Goal: Transaction & Acquisition: Obtain resource

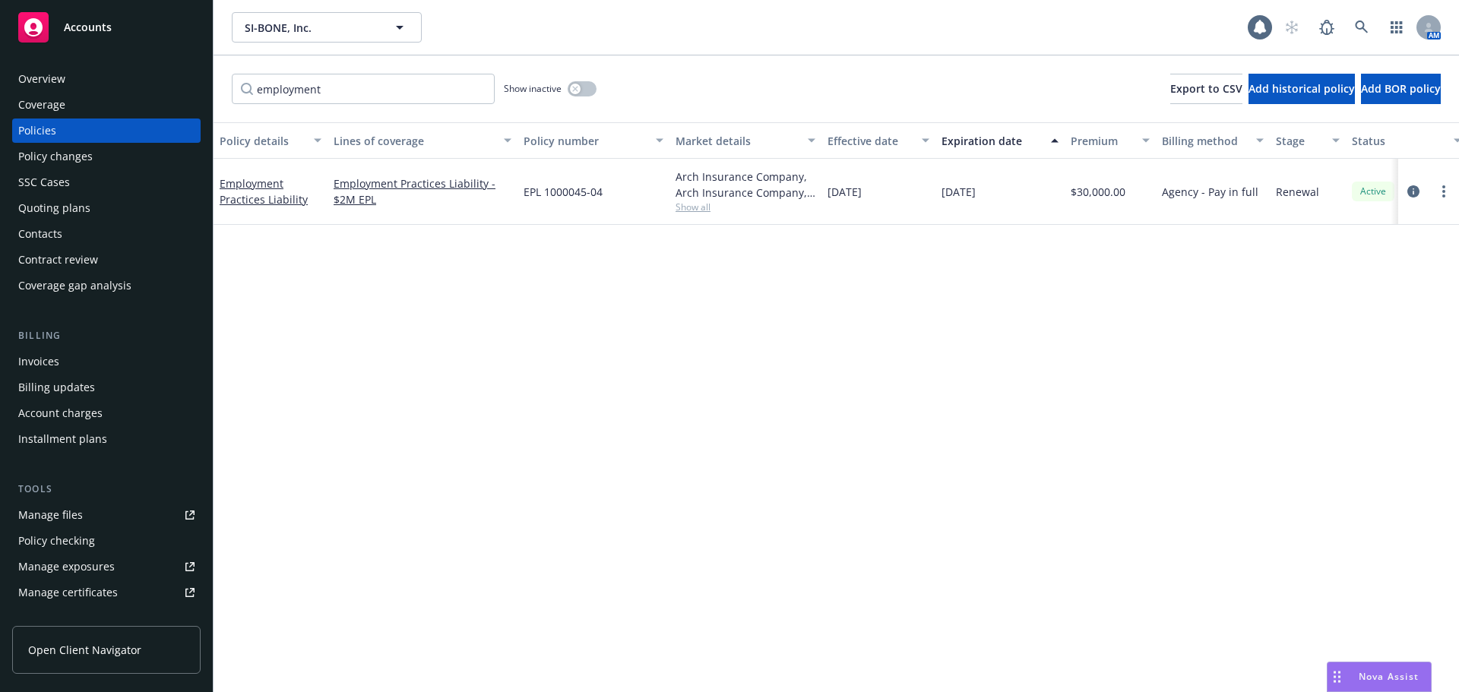
scroll to position [0, 221]
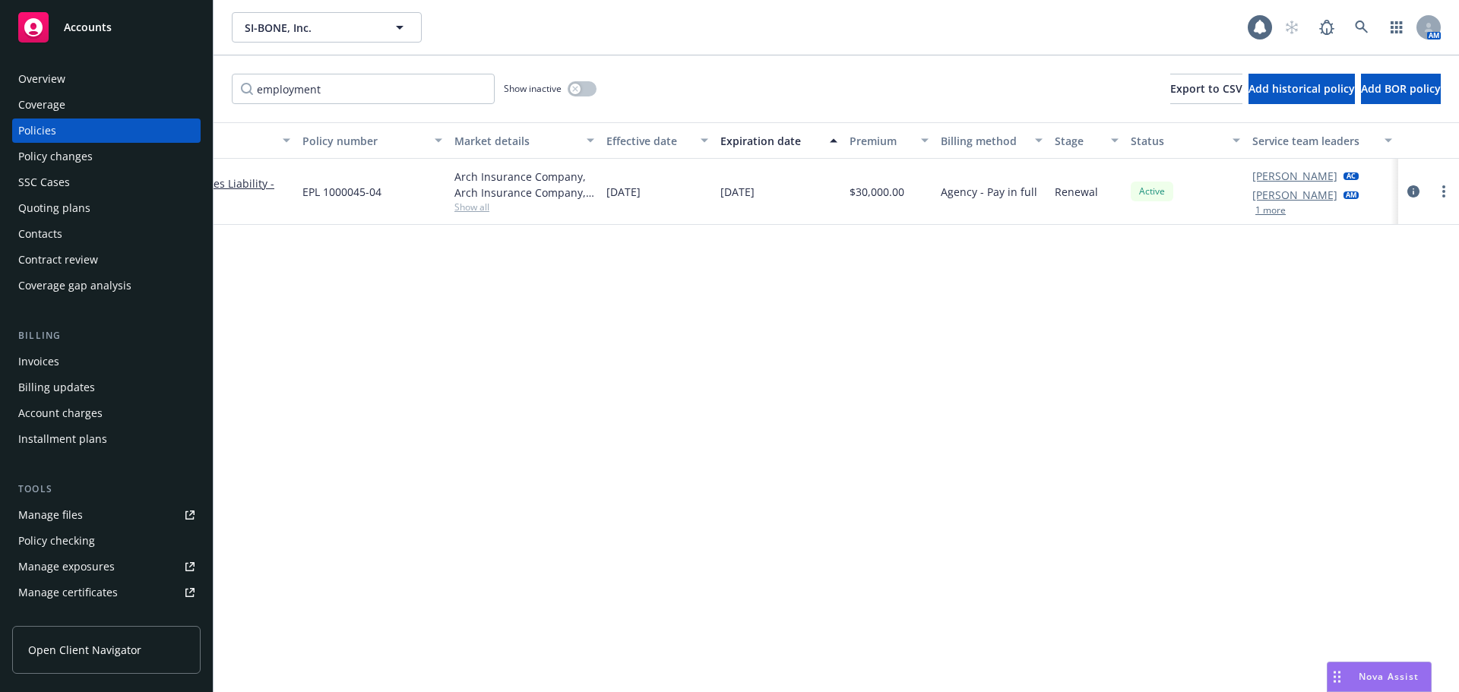
drag, startPoint x: 359, startPoint y: 91, endPoint x: 0, endPoint y: 62, distance: 360.6
click at [0, 62] on div "Accounts Overview Coverage Policies Policy changes SSC Cases Quoting plans Cont…" at bounding box center [729, 346] width 1459 height 692
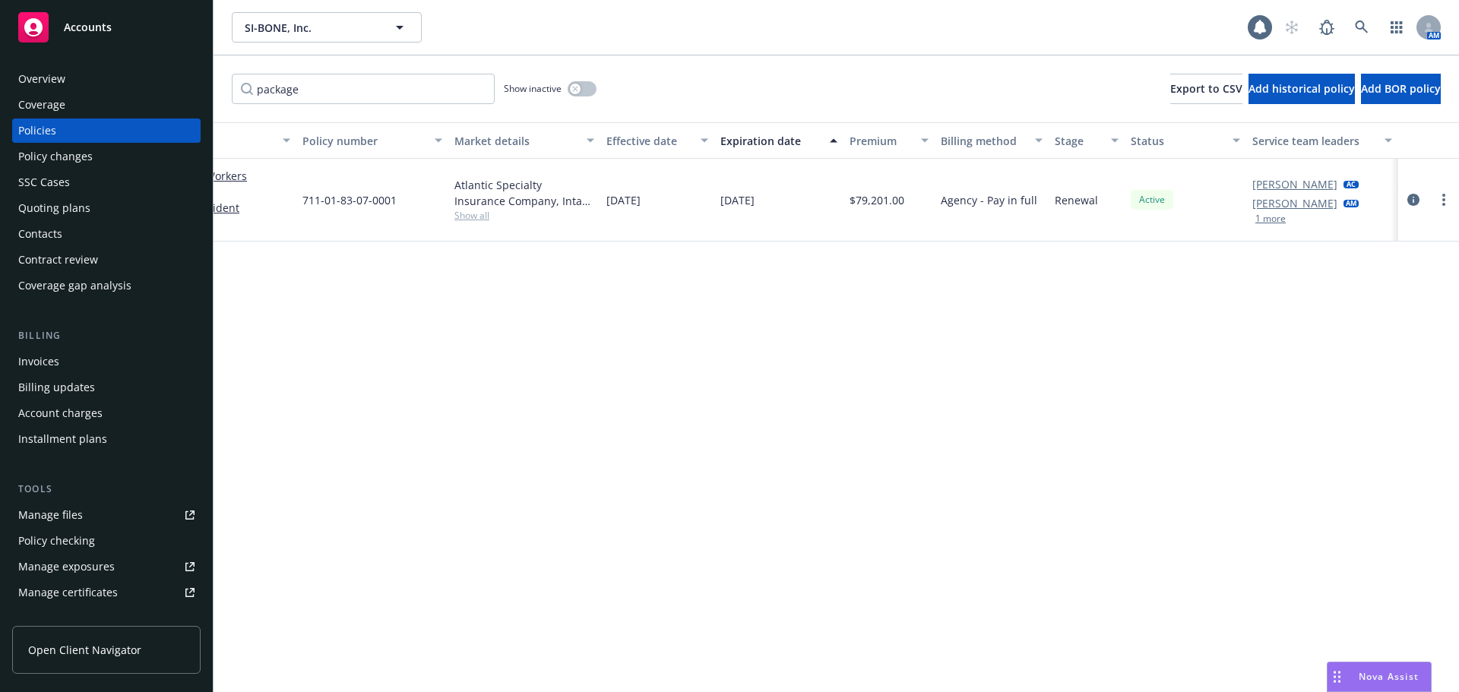
scroll to position [0, 0]
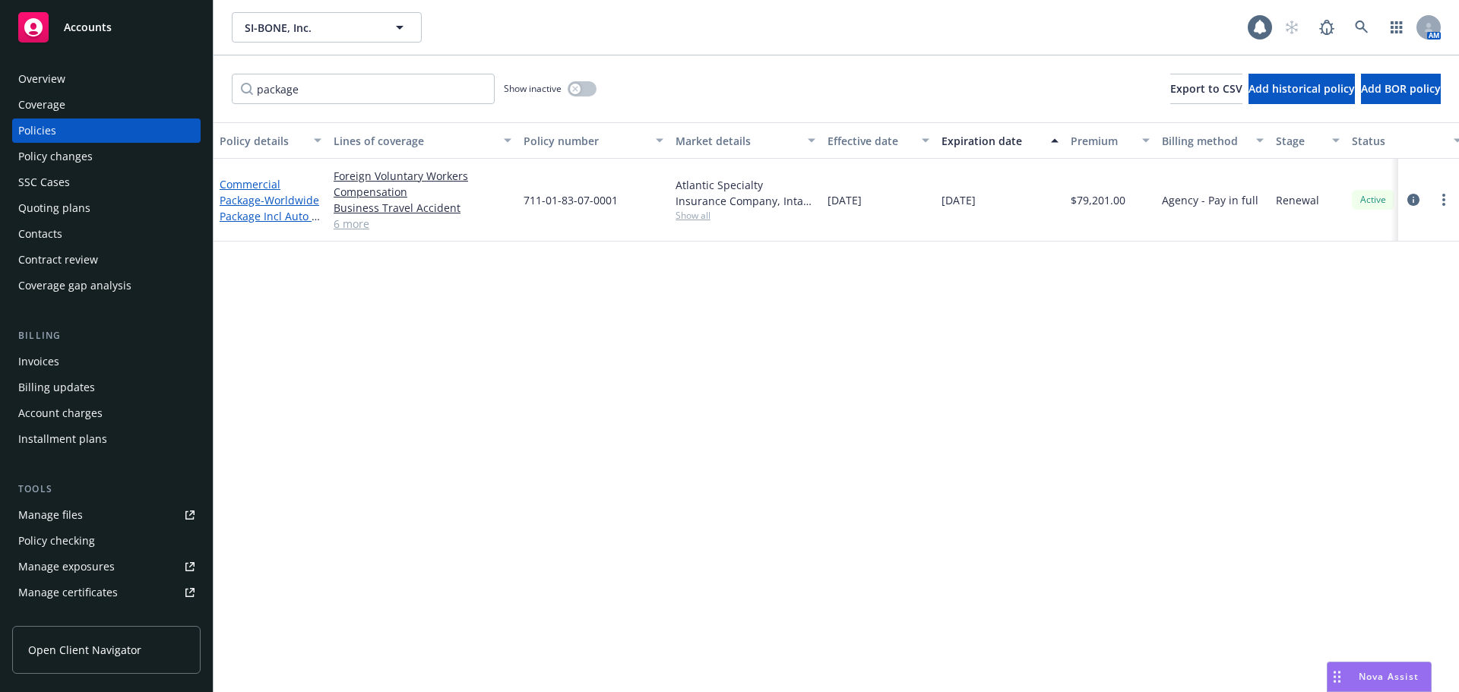
type input "package"
click at [235, 202] on link "Commercial Package - Worldwide Package Incl Auto & Umbrella" at bounding box center [270, 208] width 100 height 62
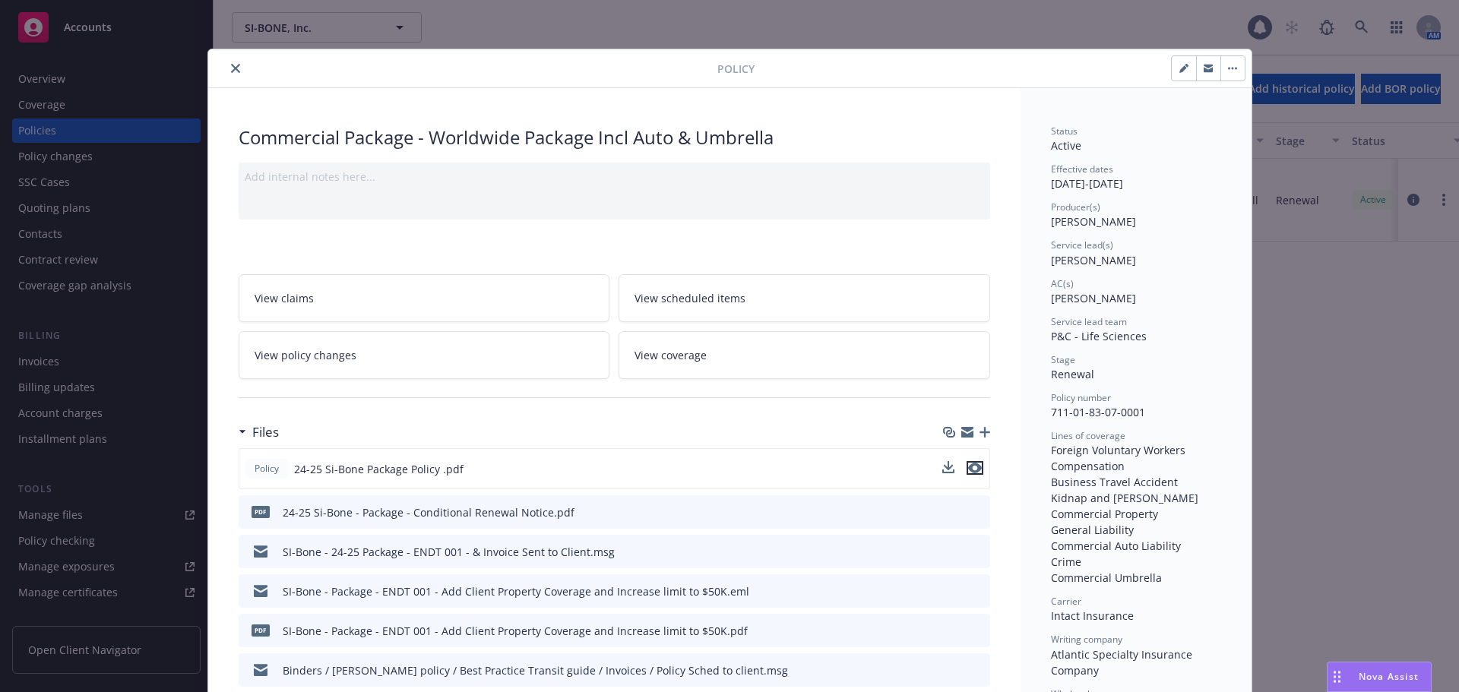
click at [968, 465] on icon "preview file" at bounding box center [975, 468] width 14 height 11
click at [226, 71] on button "close" at bounding box center [235, 68] width 18 height 18
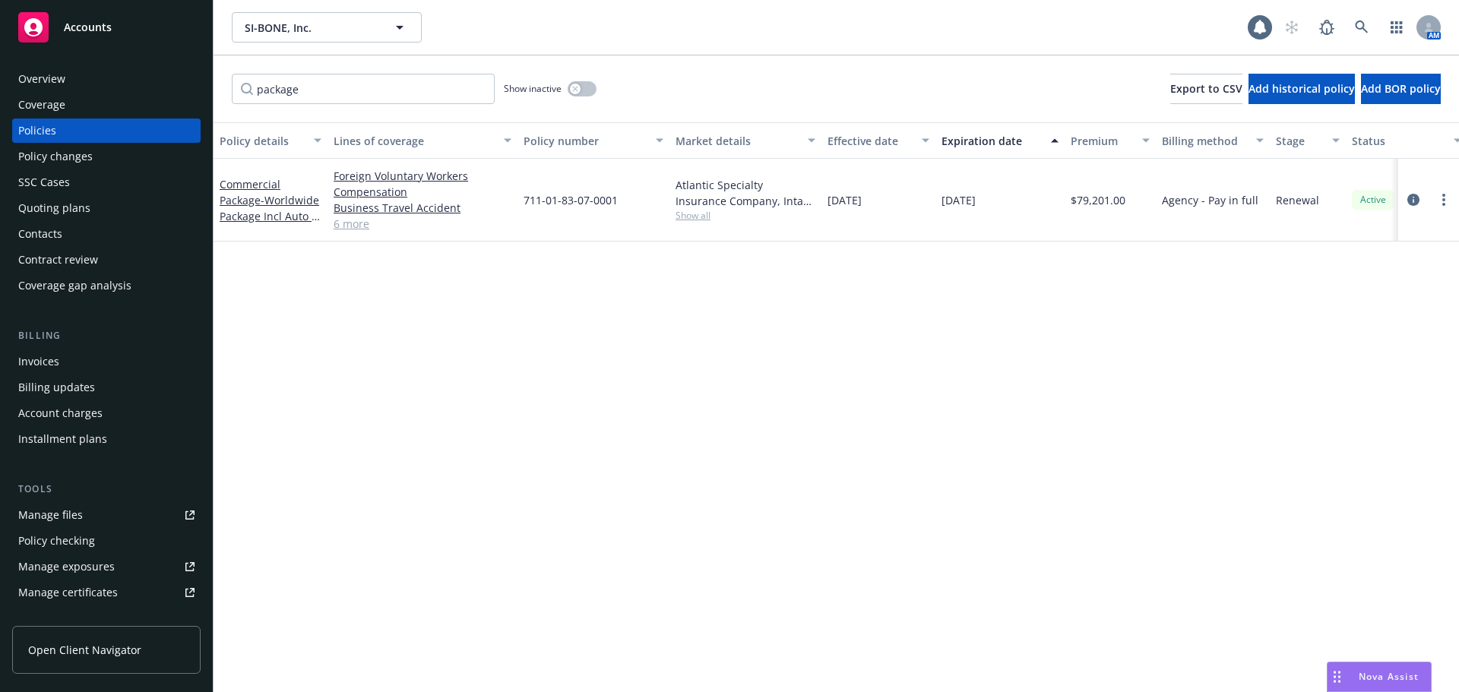
click at [71, 214] on div "Quoting plans" at bounding box center [54, 208] width 72 height 24
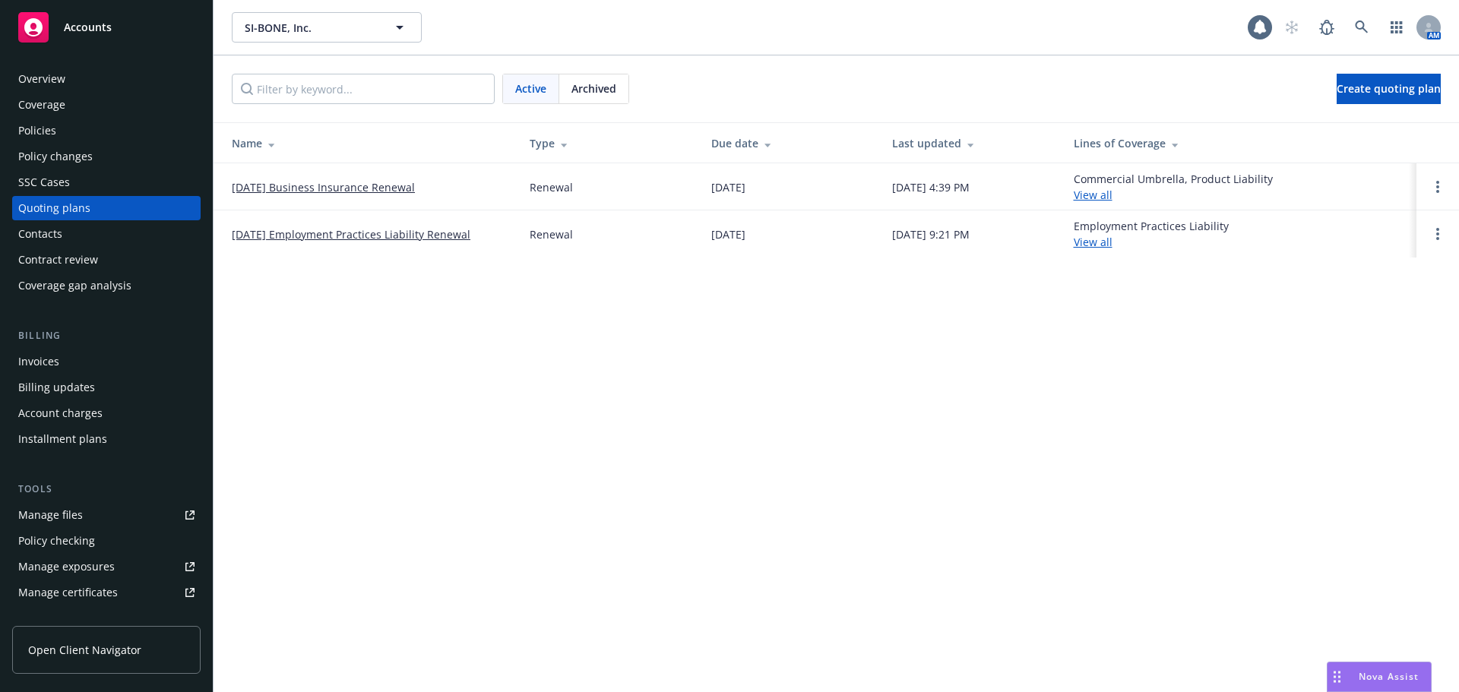
click at [290, 185] on link "10/01/25 Business Insurance Renewal" at bounding box center [323, 187] width 183 height 16
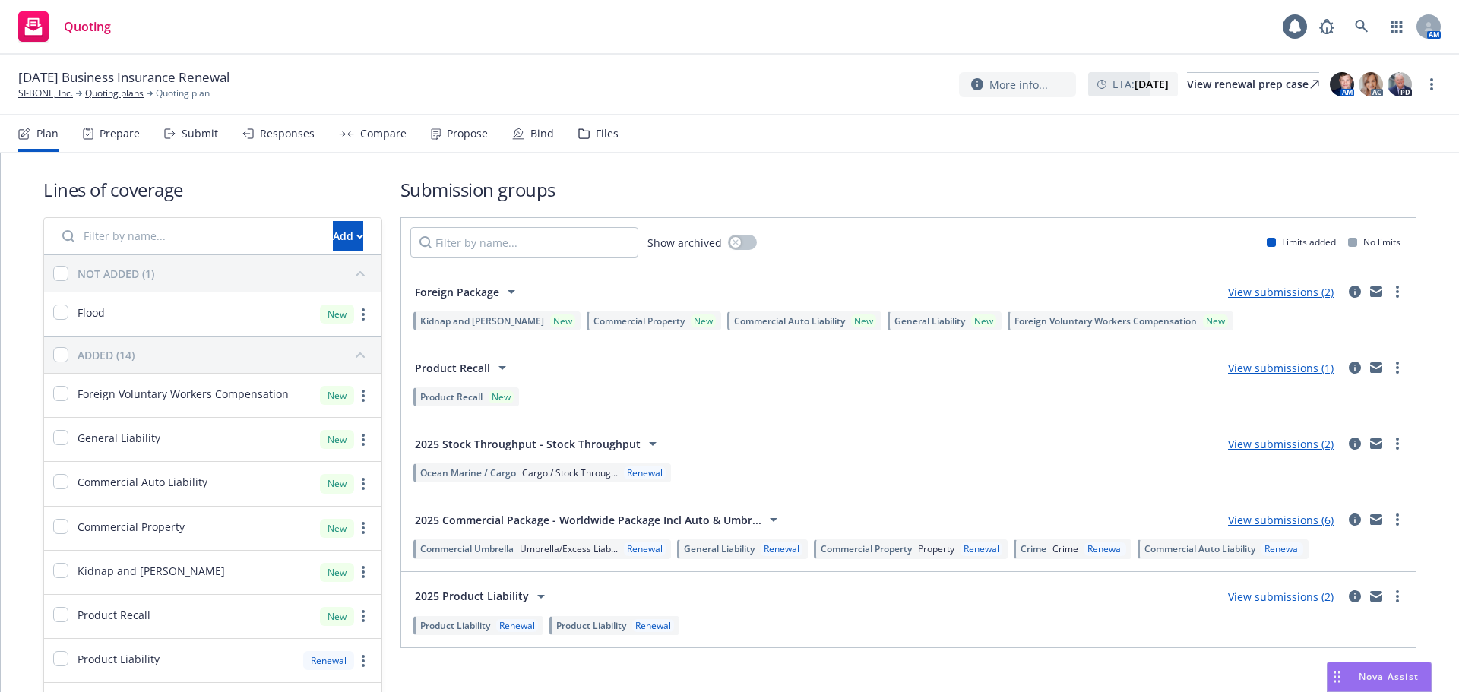
click at [365, 128] on div "Compare" at bounding box center [383, 134] width 46 height 12
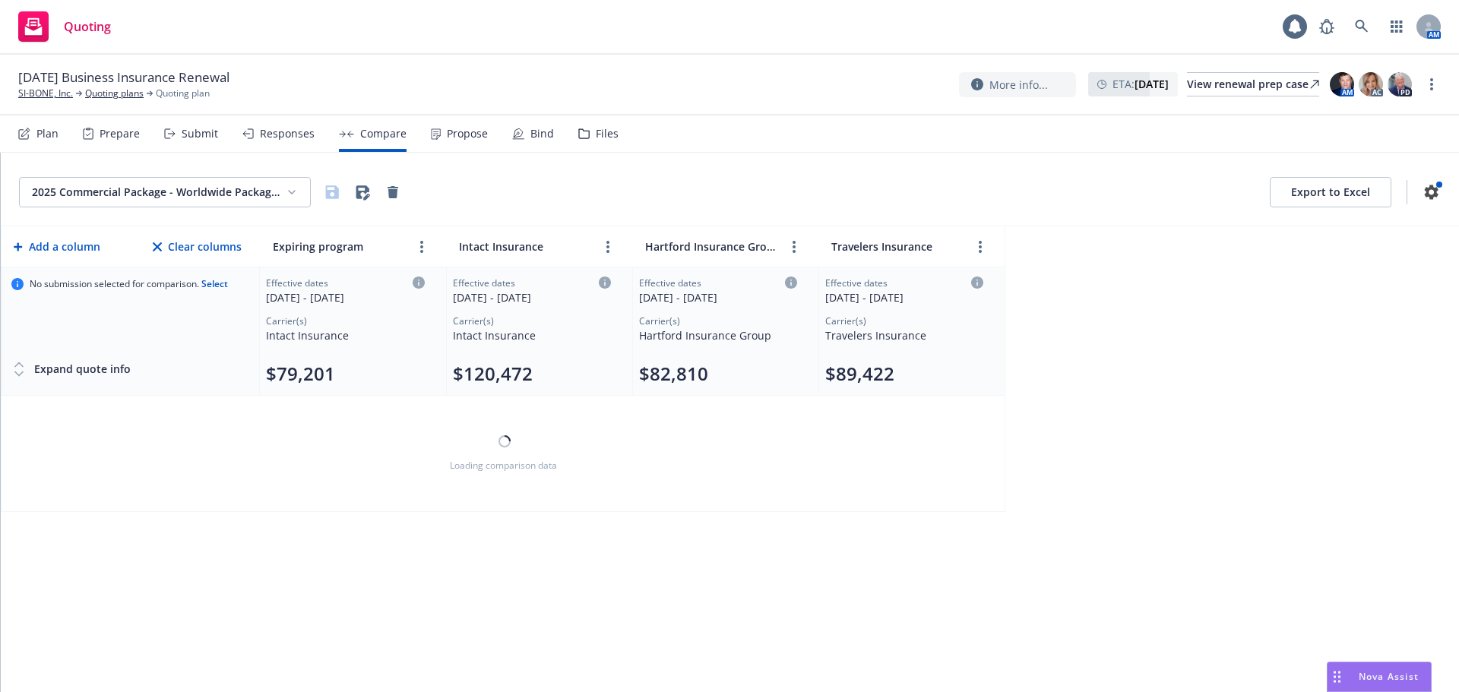
click at [171, 198] on html "Quoting 1 AM [DATE] Business Insurance Renewal SI-BONE, Inc. Quoting plans Quot…" at bounding box center [729, 346] width 1459 height 692
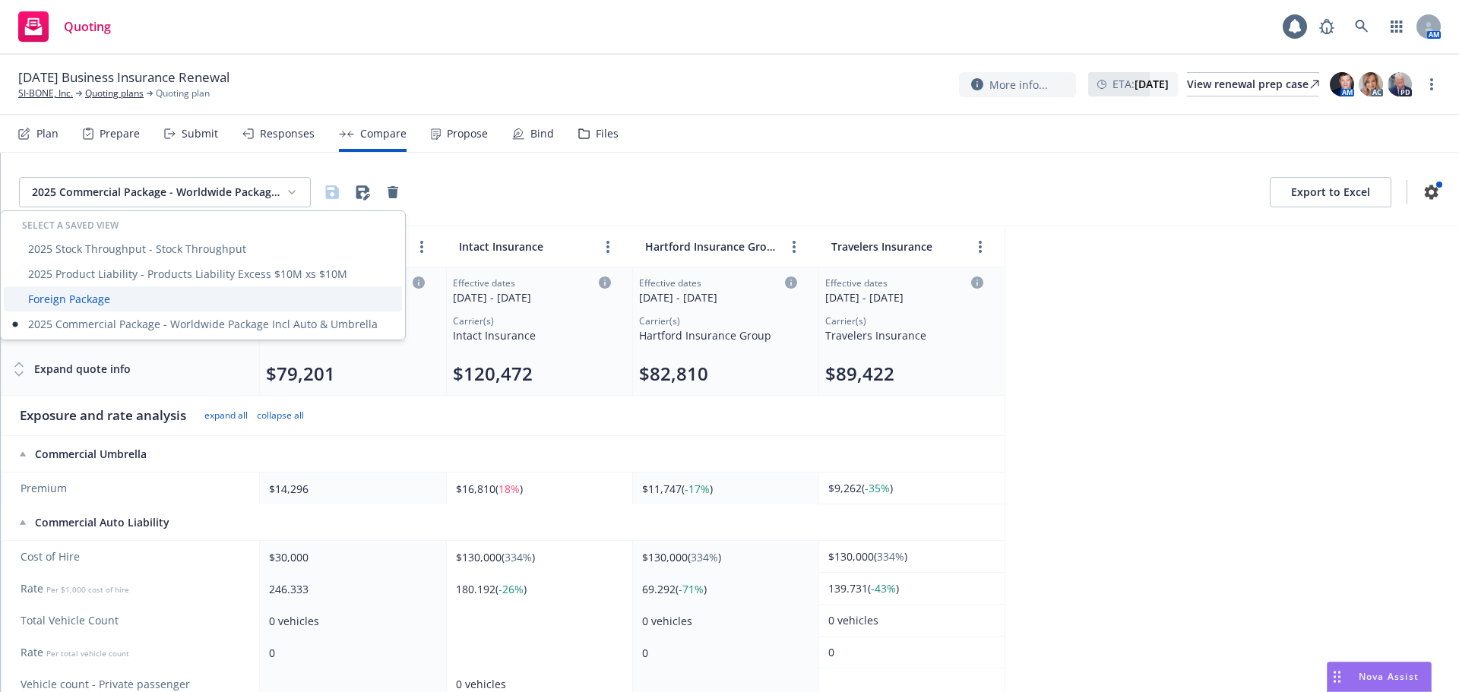
click at [108, 297] on div "Foreign Package" at bounding box center [203, 298] width 398 height 25
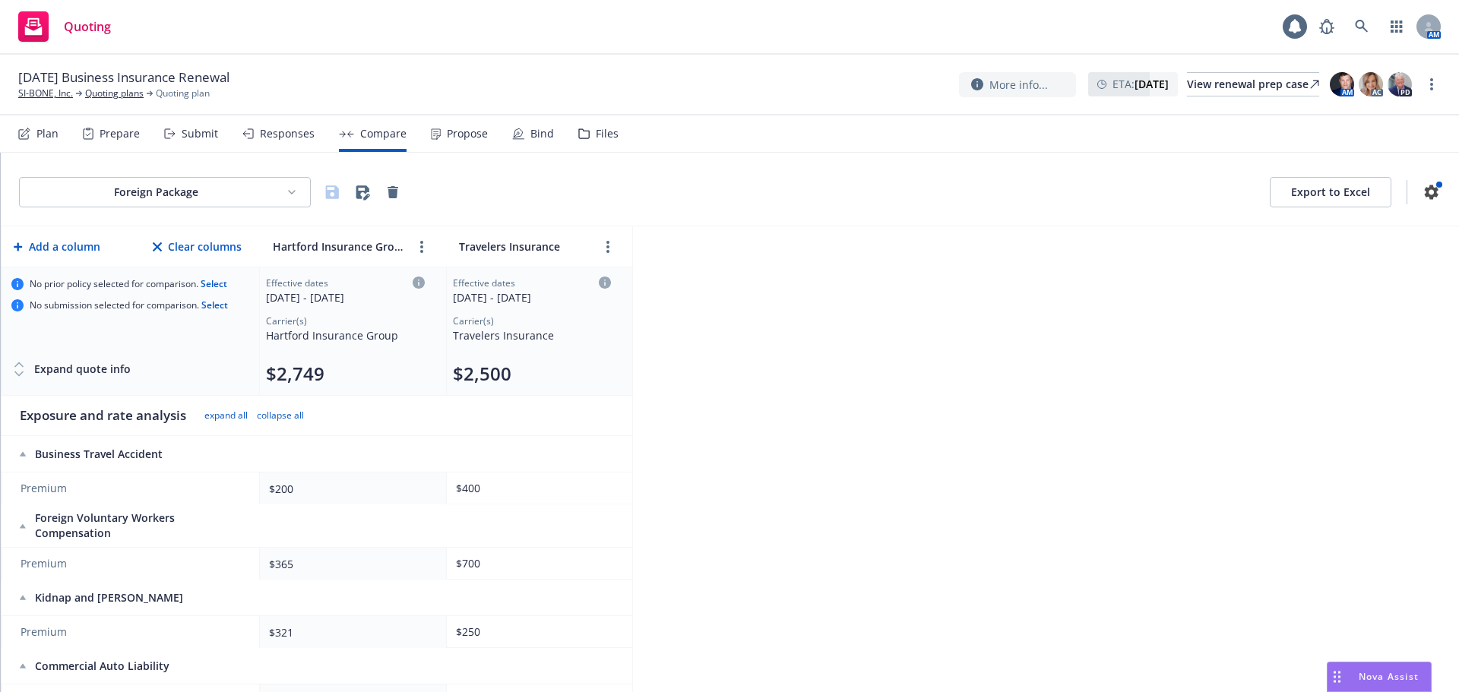
click at [1304, 198] on button "Export to Excel" at bounding box center [1331, 192] width 122 height 30
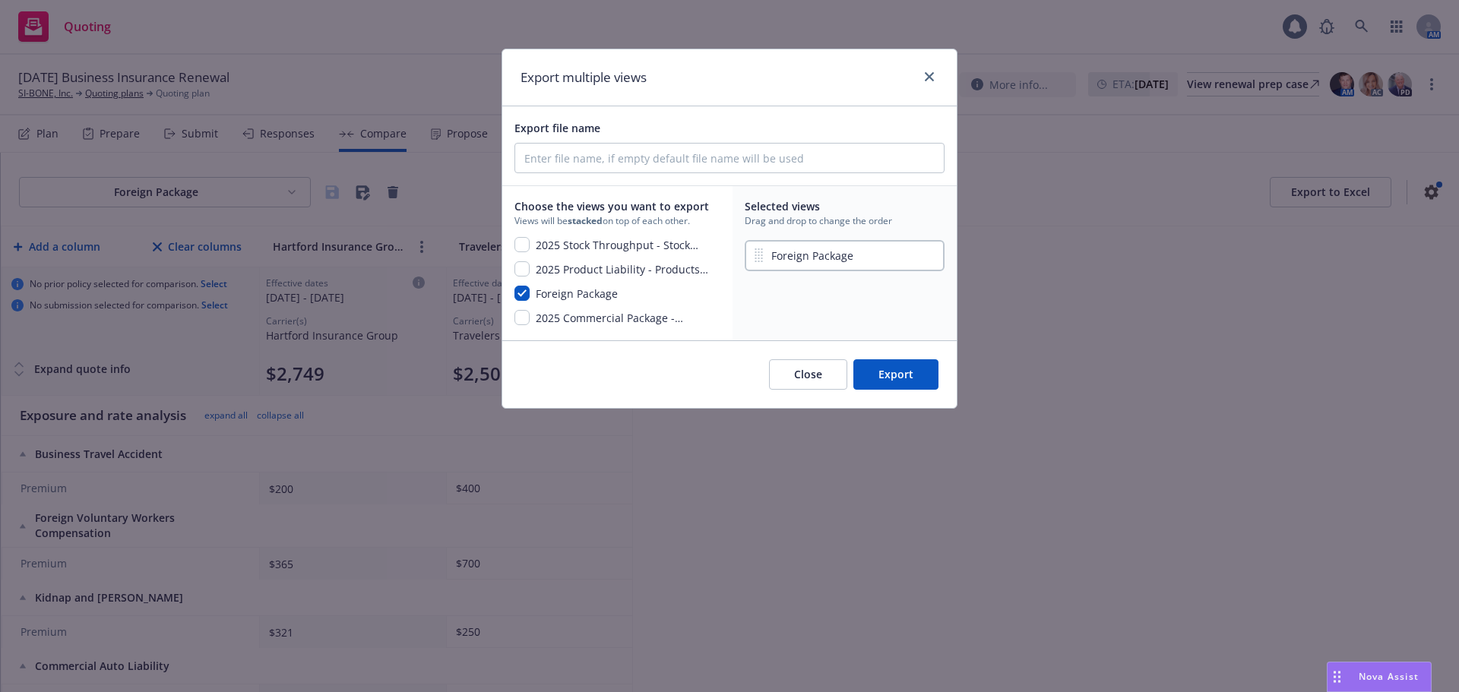
click at [596, 248] on span "2025 Stock Throughput - Stock Throughput" at bounding box center [625, 246] width 179 height 18
checkbox input "true"
click at [909, 381] on button "Export" at bounding box center [895, 374] width 85 height 30
